Goal: Information Seeking & Learning: Learn about a topic

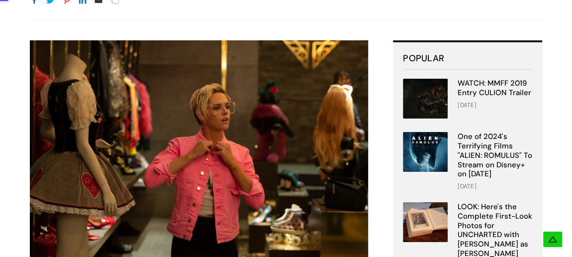
scroll to position [181, 0]
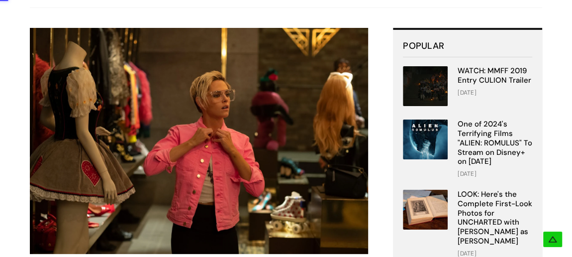
click at [239, 75] on img at bounding box center [199, 140] width 338 height 225
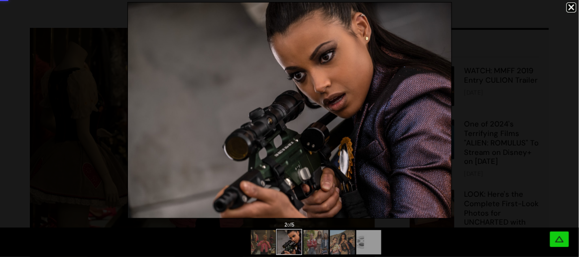
click at [454, 116] on div at bounding box center [289, 110] width 579 height 220
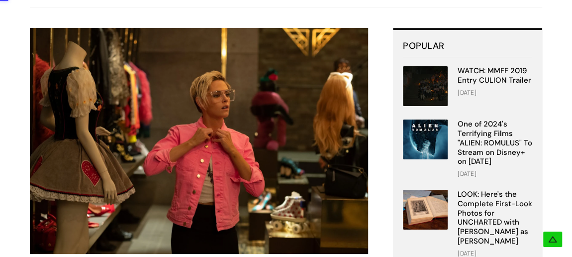
click at [454, 119] on div at bounding box center [430, 140] width 55 height 43
click at [351, 118] on img at bounding box center [199, 140] width 338 height 225
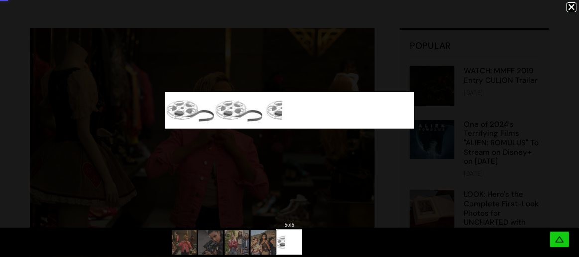
click at [351, 118] on img at bounding box center [289, 110] width 249 height 37
click at [351, 146] on div at bounding box center [289, 110] width 579 height 220
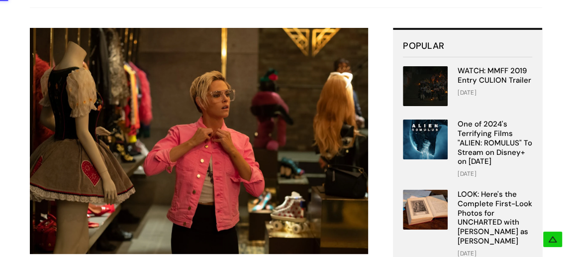
click at [427, 119] on img at bounding box center [425, 139] width 45 height 40
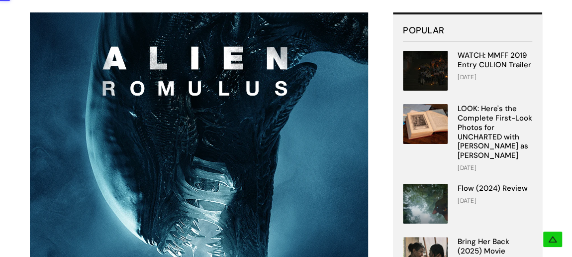
scroll to position [271, 0]
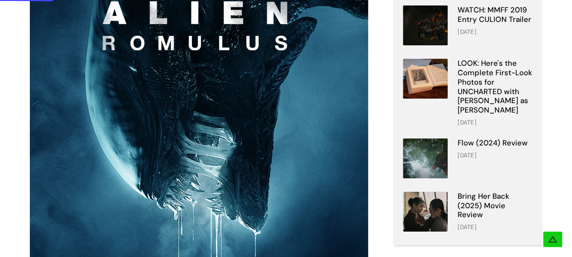
click at [258, 52] on img at bounding box center [199, 178] width 338 height 423
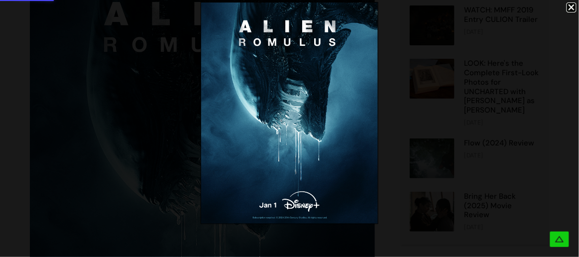
click at [360, 111] on img at bounding box center [289, 112] width 177 height 221
click at [360, 112] on img at bounding box center [289, 112] width 177 height 221
click at [571, 4] on div at bounding box center [571, 7] width 10 height 10
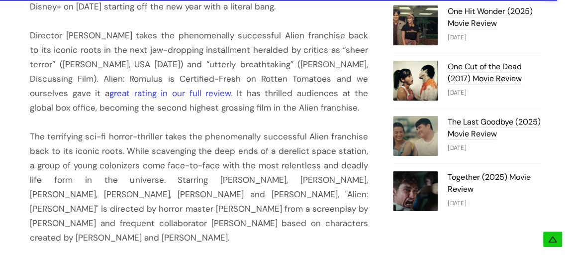
scroll to position [724, 0]
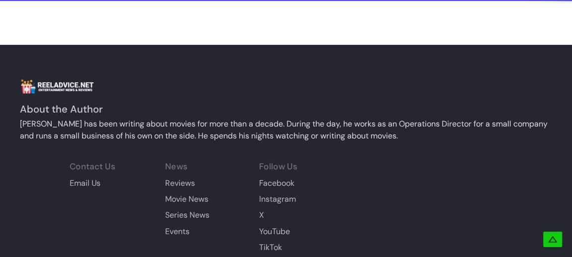
scroll to position [2316, 0]
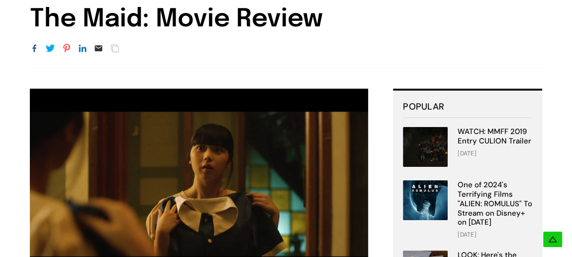
scroll to position [135, 0]
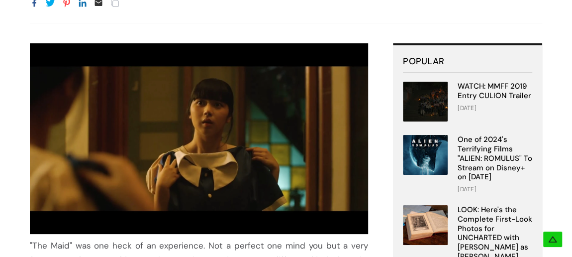
click at [219, 143] on img at bounding box center [199, 138] width 338 height 191
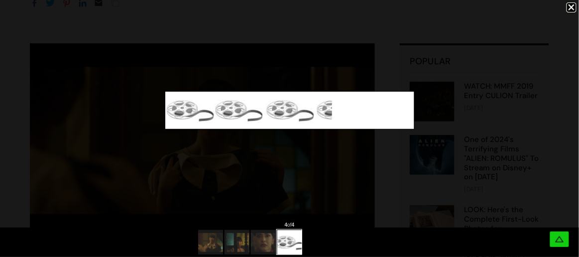
click at [414, 118] on div at bounding box center [289, 110] width 579 height 220
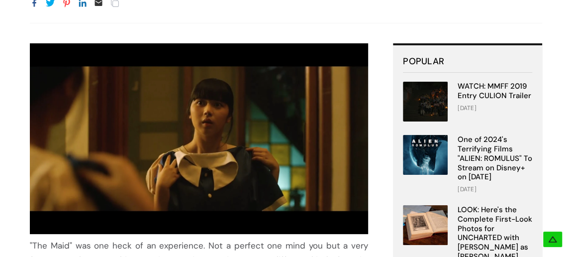
click at [415, 116] on img at bounding box center [425, 102] width 45 height 40
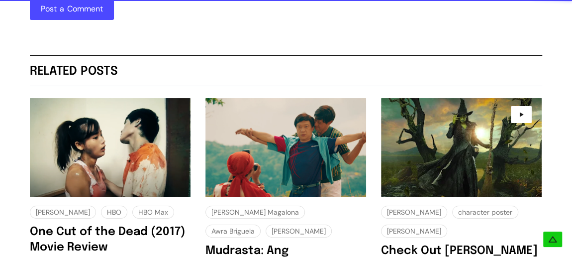
scroll to position [995, 0]
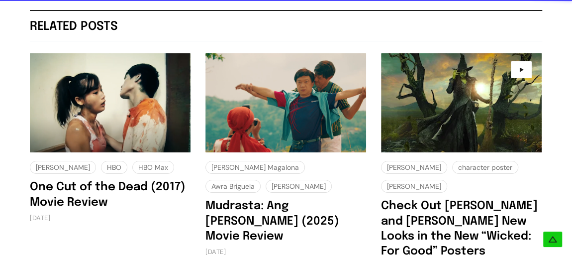
click at [112, 85] on img at bounding box center [110, 102] width 161 height 99
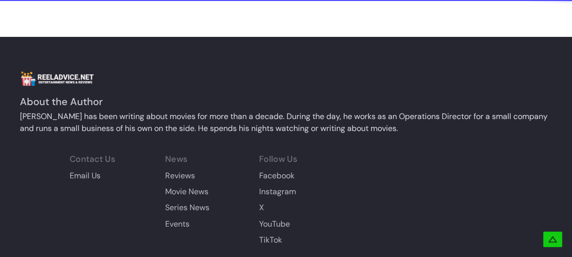
scroll to position [1538, 0]
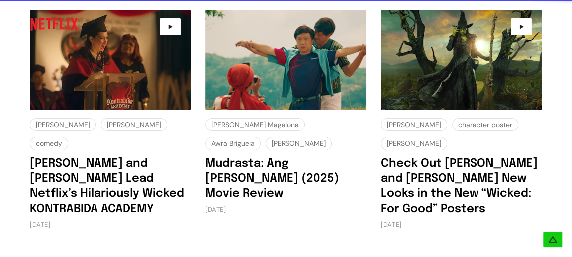
scroll to position [2036, 0]
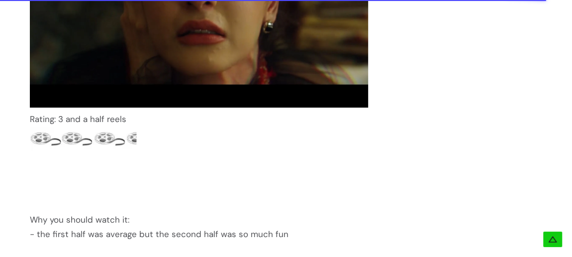
scroll to position [1332, 0]
